Goal: Task Accomplishment & Management: Use online tool/utility

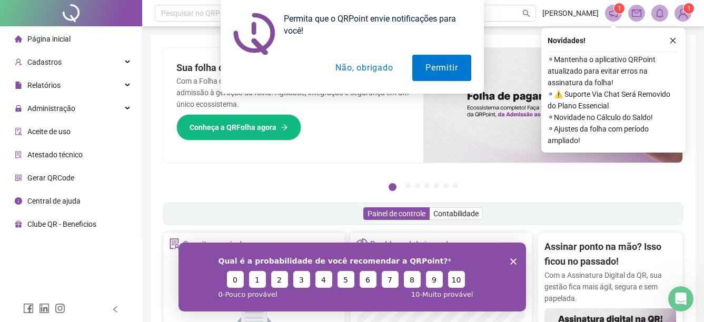
click at [65, 148] on div "Atestado técnico" at bounding box center [49, 154] width 68 height 21
click at [361, 76] on button "Não, obrigado" at bounding box center [364, 68] width 84 height 26
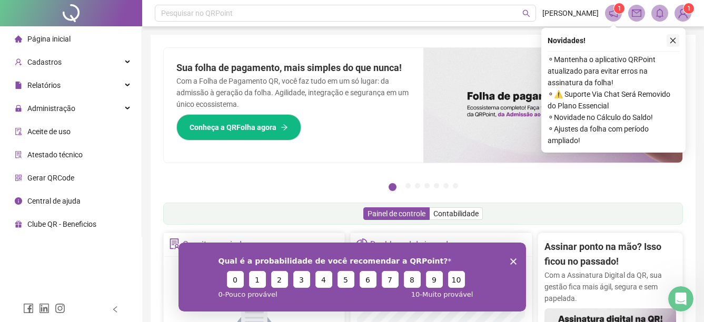
click at [673, 44] on div "Novidades !" at bounding box center [614, 40] width 132 height 13
click at [673, 43] on icon "close" at bounding box center [672, 40] width 7 height 7
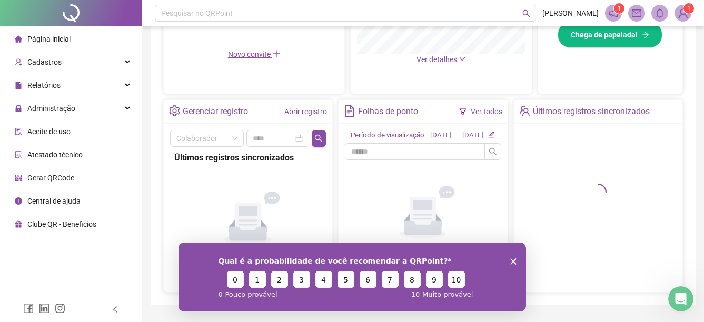
scroll to position [369, 0]
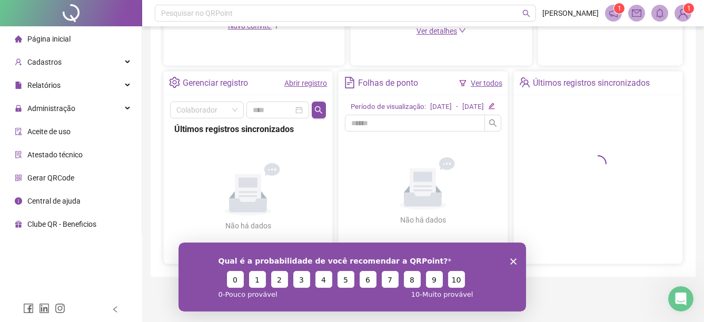
click at [515, 260] on icon "Encerrar pesquisa" at bounding box center [513, 261] width 6 height 6
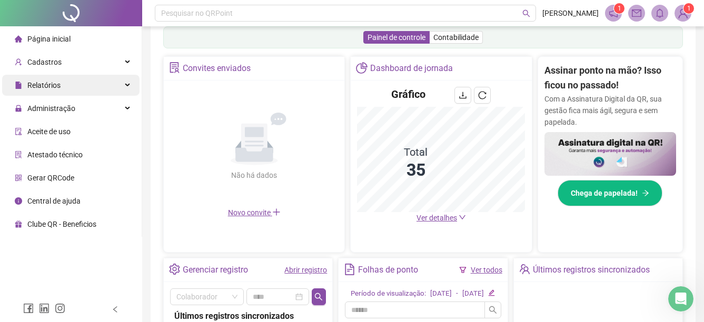
scroll to position [158, 0]
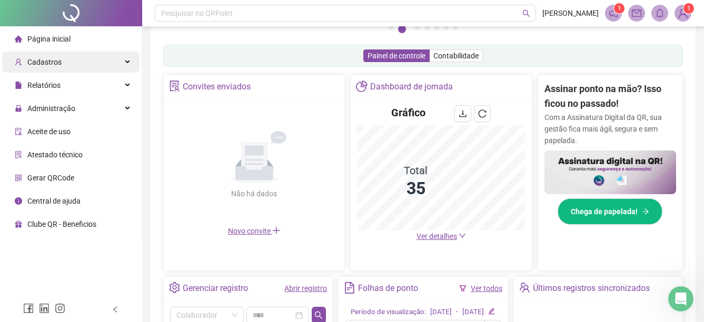
click at [82, 68] on div "Cadastros" at bounding box center [70, 62] width 137 height 21
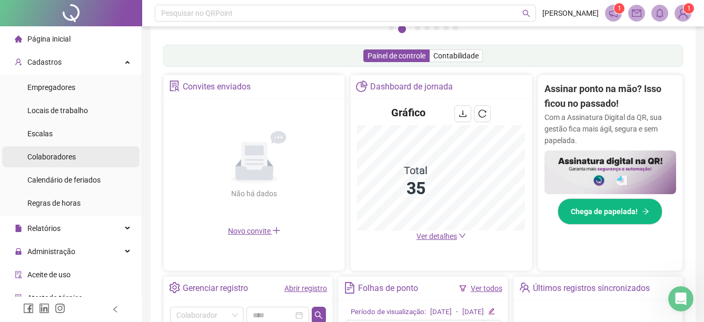
click at [80, 148] on li "Colaboradores" at bounding box center [70, 156] width 137 height 21
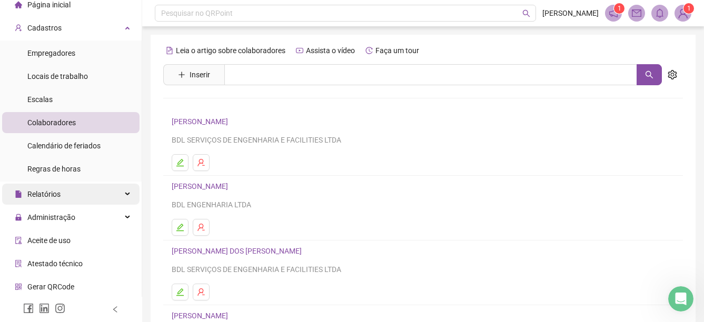
scroll to position [58, 0]
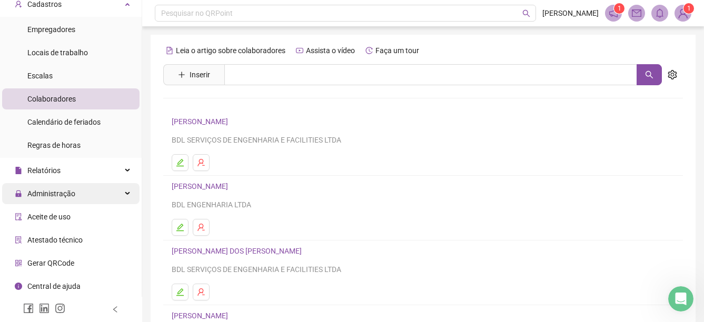
click at [77, 200] on div "Administração" at bounding box center [70, 193] width 137 height 21
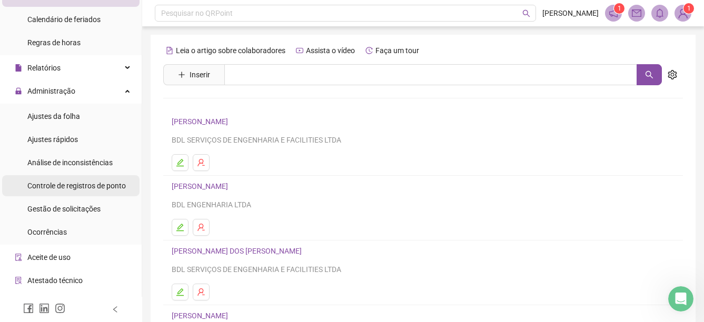
scroll to position [163, 0]
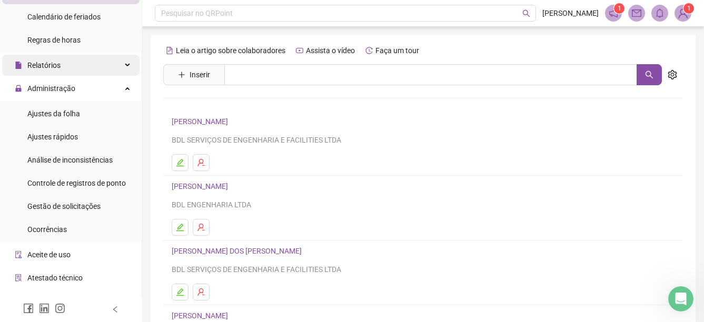
click at [80, 66] on div "Relatórios" at bounding box center [70, 65] width 137 height 21
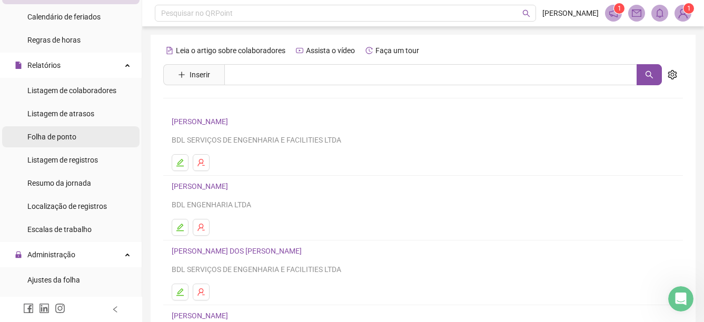
click at [88, 139] on li "Folha de ponto" at bounding box center [70, 136] width 137 height 21
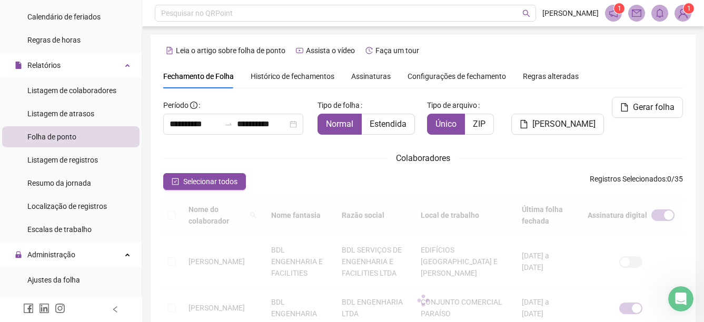
scroll to position [55, 0]
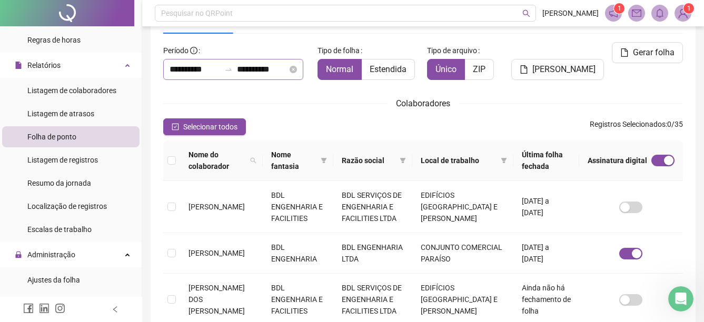
click at [240, 62] on div "**********" at bounding box center [233, 69] width 140 height 21
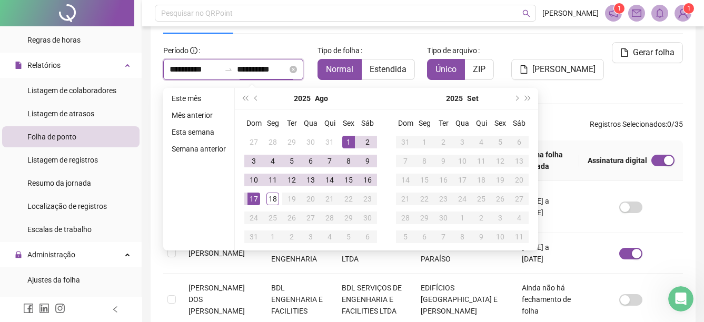
click at [246, 69] on input "**********" at bounding box center [262, 69] width 51 height 13
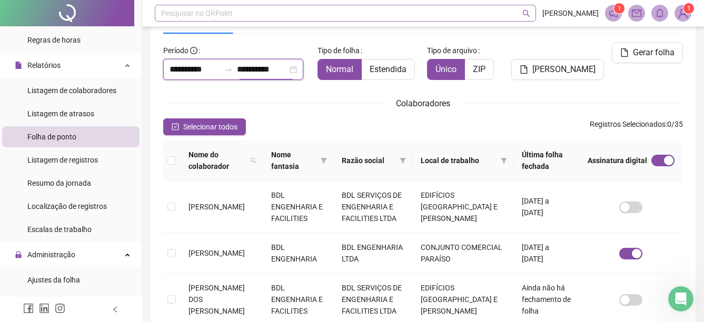
click at [462, 7] on div "Pesquisar no QRPoint" at bounding box center [345, 13] width 381 height 17
click at [543, 27] on div "Regras alteradas" at bounding box center [551, 21] width 56 height 24
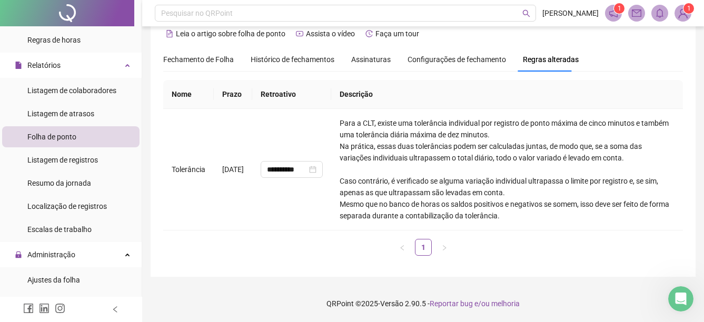
scroll to position [0, 0]
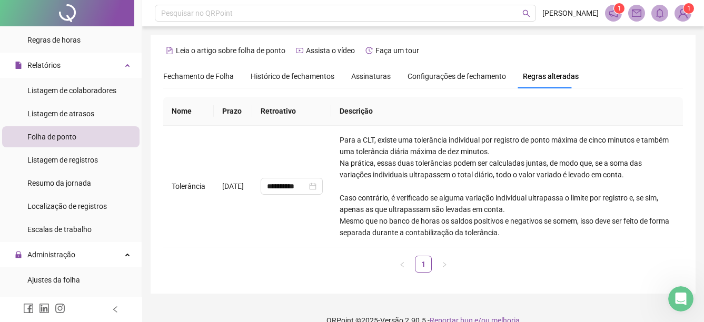
click at [215, 70] on div "Fechamento de Folha" at bounding box center [198, 76] width 71 height 24
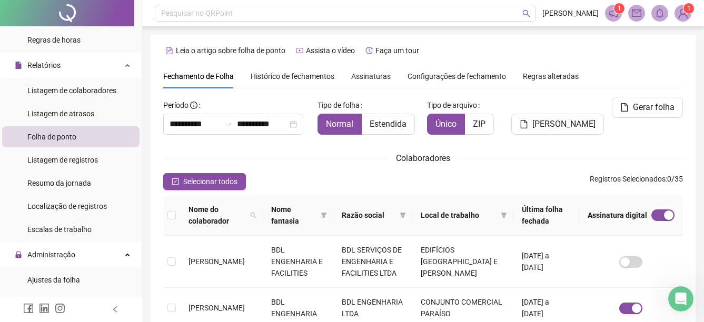
click at [290, 76] on span "Histórico de fechamentos" at bounding box center [293, 76] width 84 height 8
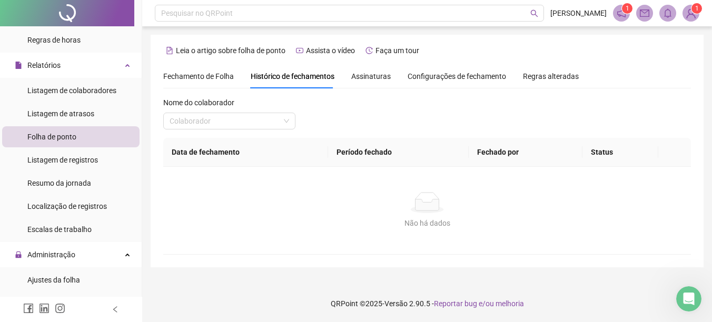
click at [374, 81] on div "Assinaturas" at bounding box center [371, 77] width 40 height 12
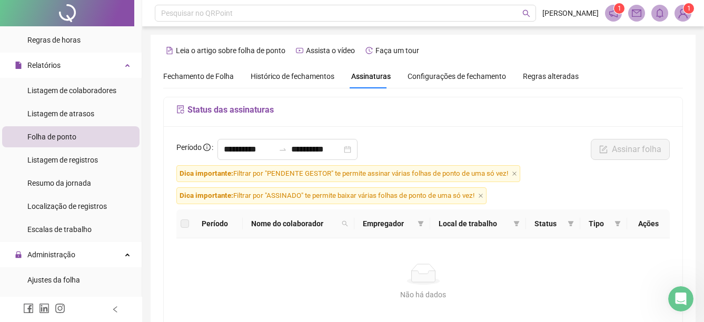
click at [201, 80] on span "Fechamento de Folha" at bounding box center [198, 76] width 71 height 8
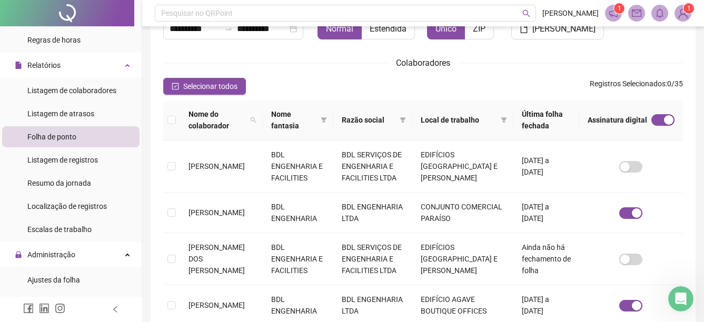
scroll to position [94, 0]
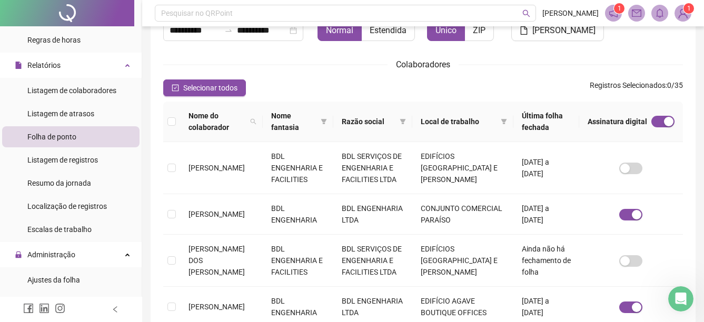
click at [100, 139] on li "Folha de ponto" at bounding box center [70, 136] width 137 height 21
